Goal: Information Seeking & Learning: Learn about a topic

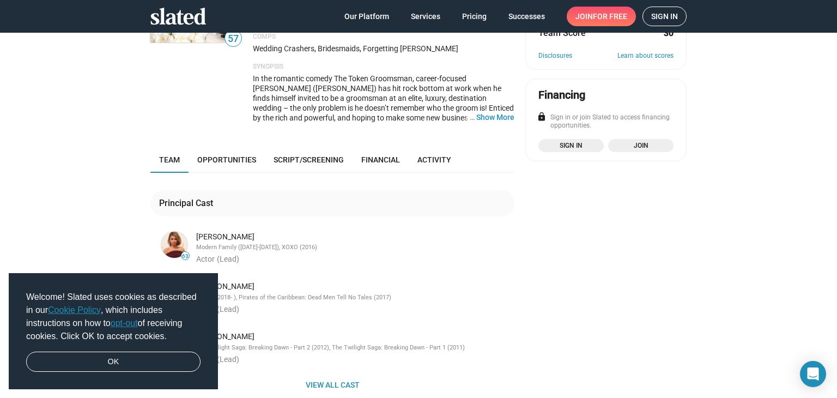
scroll to position [164, 0]
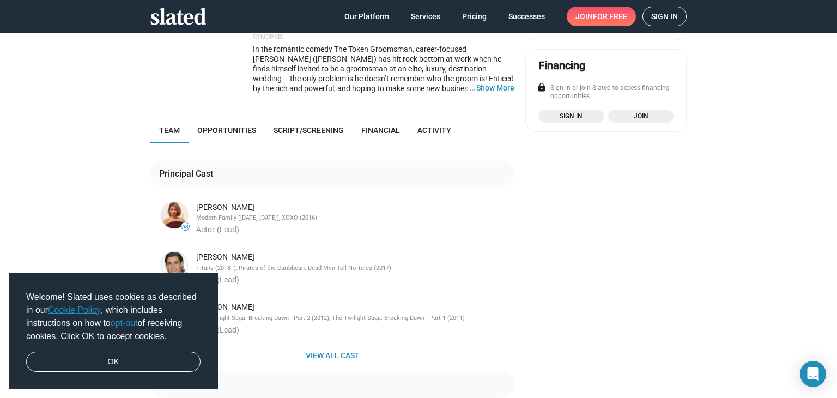
click at [427, 126] on span "Activity" at bounding box center [435, 130] width 34 height 9
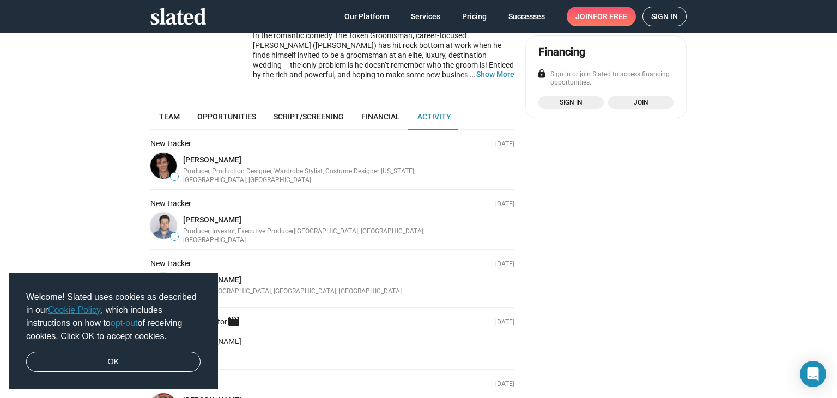
scroll to position [177, 0]
click at [166, 113] on span "Team" at bounding box center [169, 117] width 21 height 9
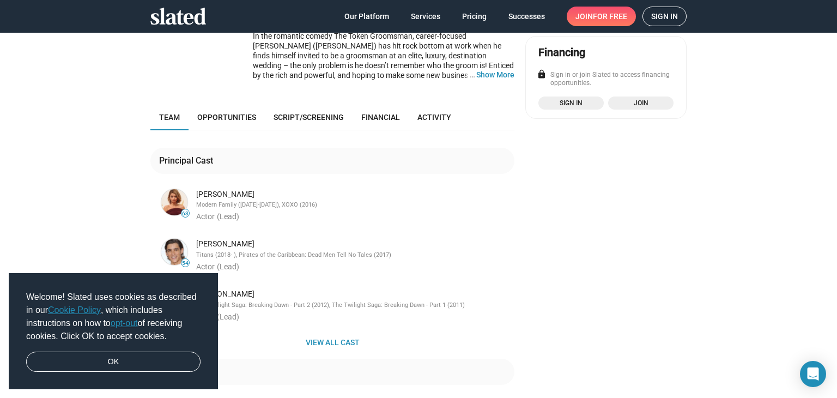
scroll to position [231, 0]
